Goal: Use online tool/utility: Use online tool/utility

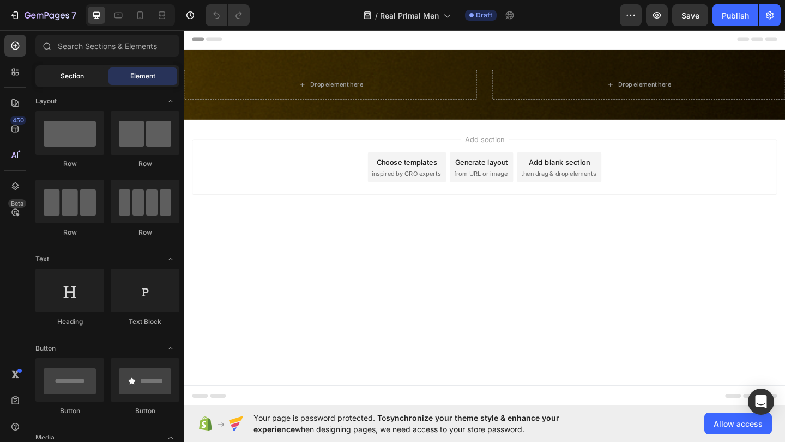
click at [84, 77] on div "Section" at bounding box center [72, 76] width 69 height 17
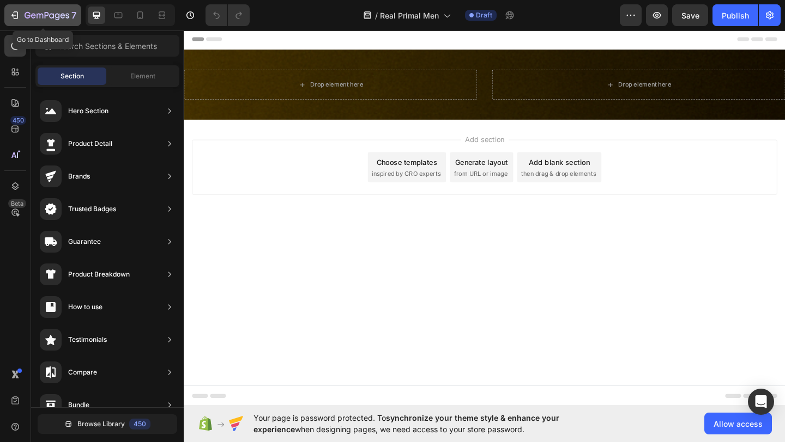
click at [37, 15] on icon "button" at bounding box center [40, 16] width 7 height 5
